Goal: Information Seeking & Learning: Learn about a topic

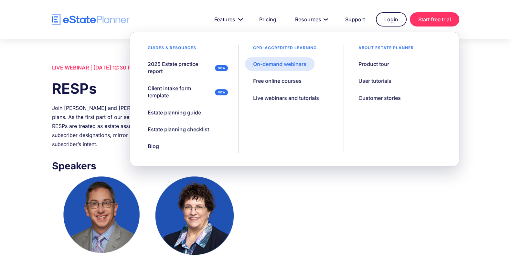
click at [293, 69] on link "On-demand webinars" at bounding box center [280, 64] width 70 height 14
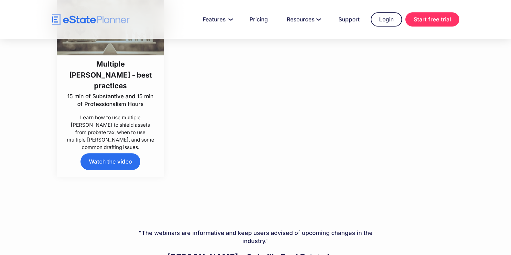
scroll to position [3511, 0]
click at [122, 163] on link "Watch the video" at bounding box center [111, 162] width 60 height 16
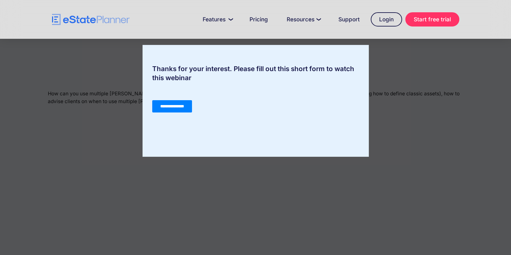
click at [172, 107] on input "**********" at bounding box center [172, 106] width 40 height 12
